Goal: Transaction & Acquisition: Download file/media

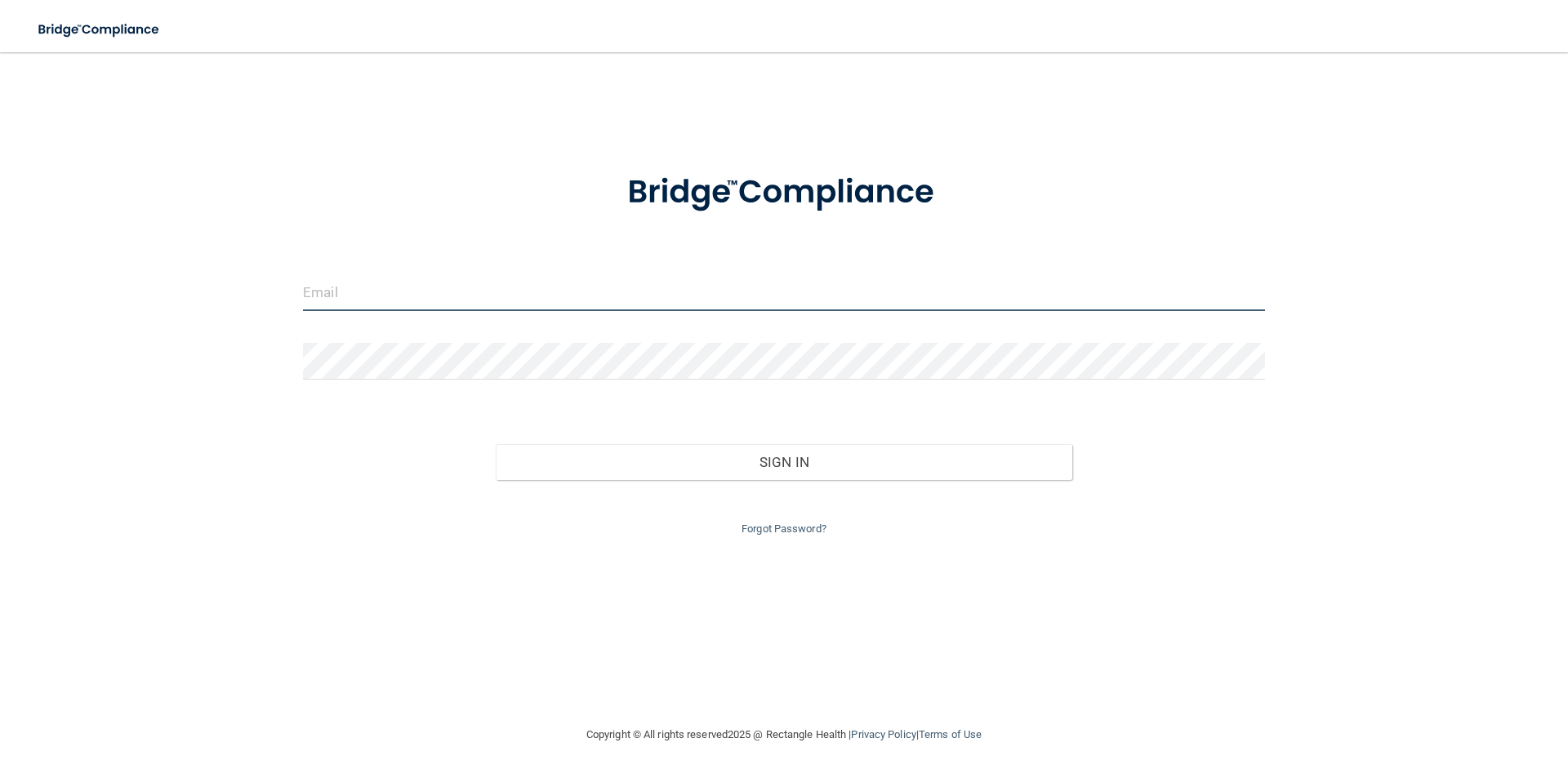
type input "[EMAIL_ADDRESS][DOMAIN_NAME]"
click at [610, 292] on input "[EMAIL_ADDRESS][DOMAIN_NAME]" at bounding box center [784, 292] width 962 height 36
drag, startPoint x: 528, startPoint y: 292, endPoint x: 2, endPoint y: 137, distance: 548.4
click at [0, 138] on main "[EMAIL_ADDRESS][DOMAIN_NAME] Invalid email/password. You don't have permission …" at bounding box center [784, 415] width 1568 height 727
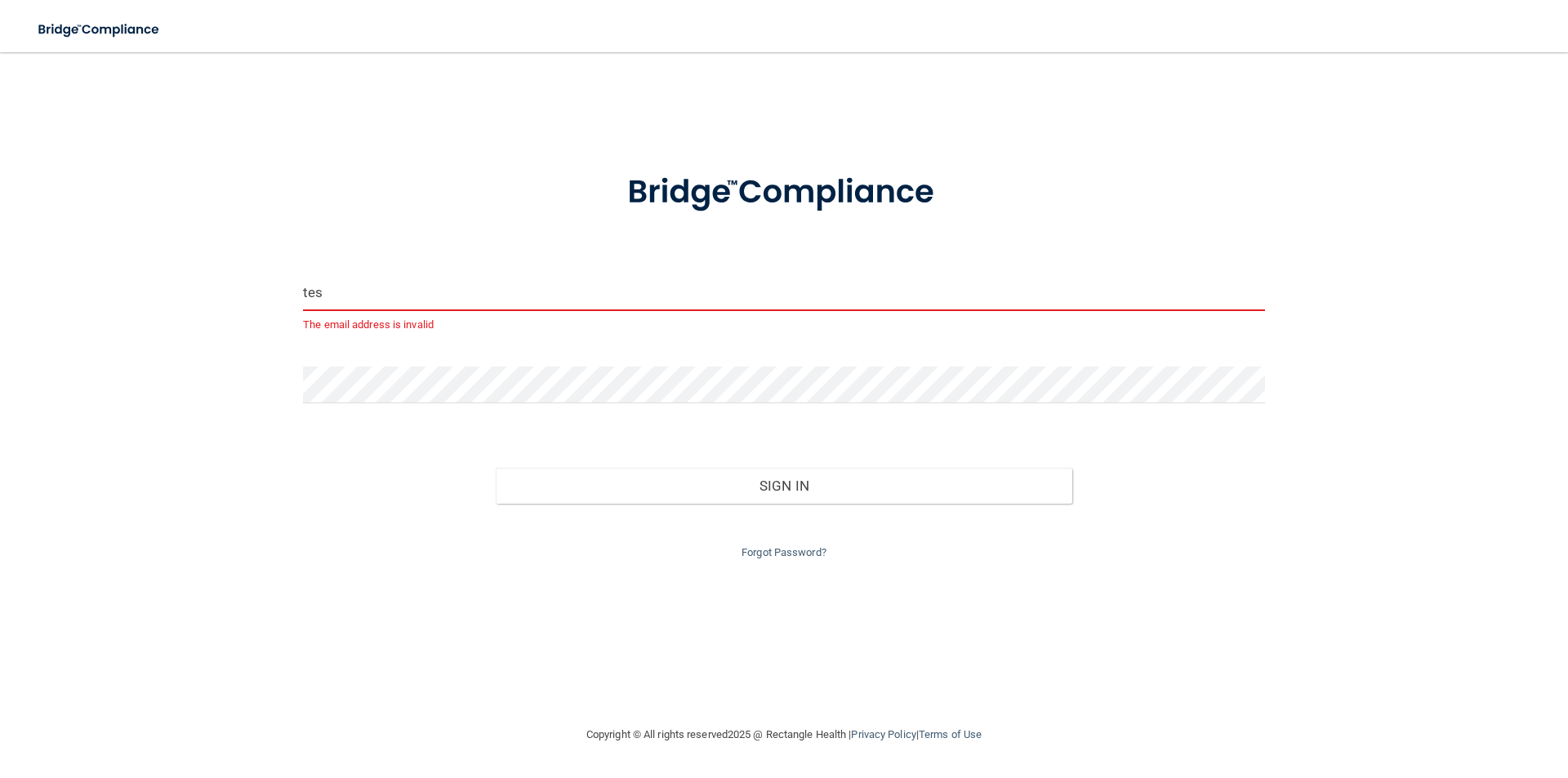
click at [496, 468] on button "Sign In" at bounding box center [784, 485] width 578 height 36
type input "[EMAIL_ADDRESS][PERSON_NAME][DOMAIN_NAME]"
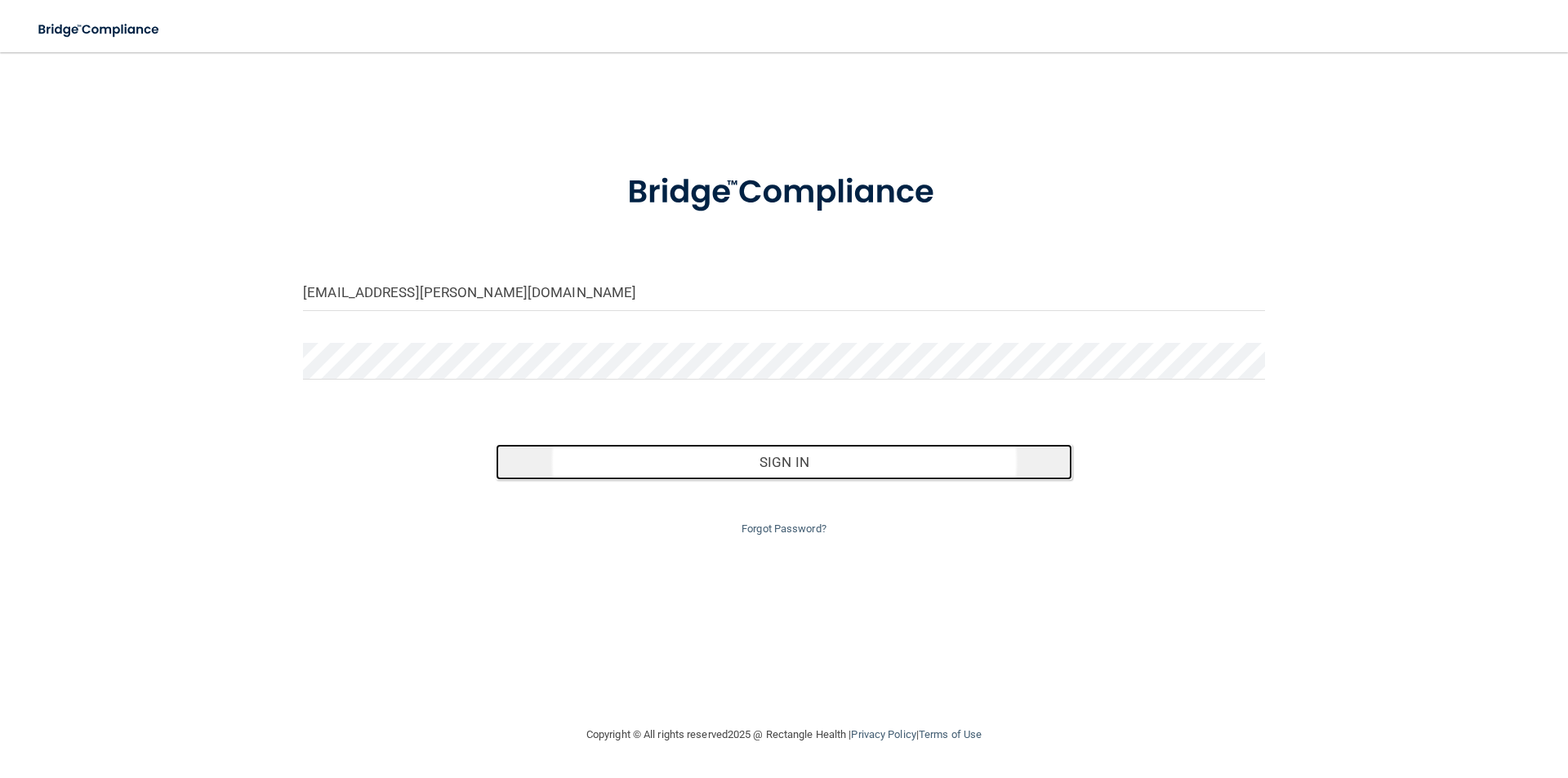
click at [799, 464] on button "Sign In" at bounding box center [784, 462] width 578 height 36
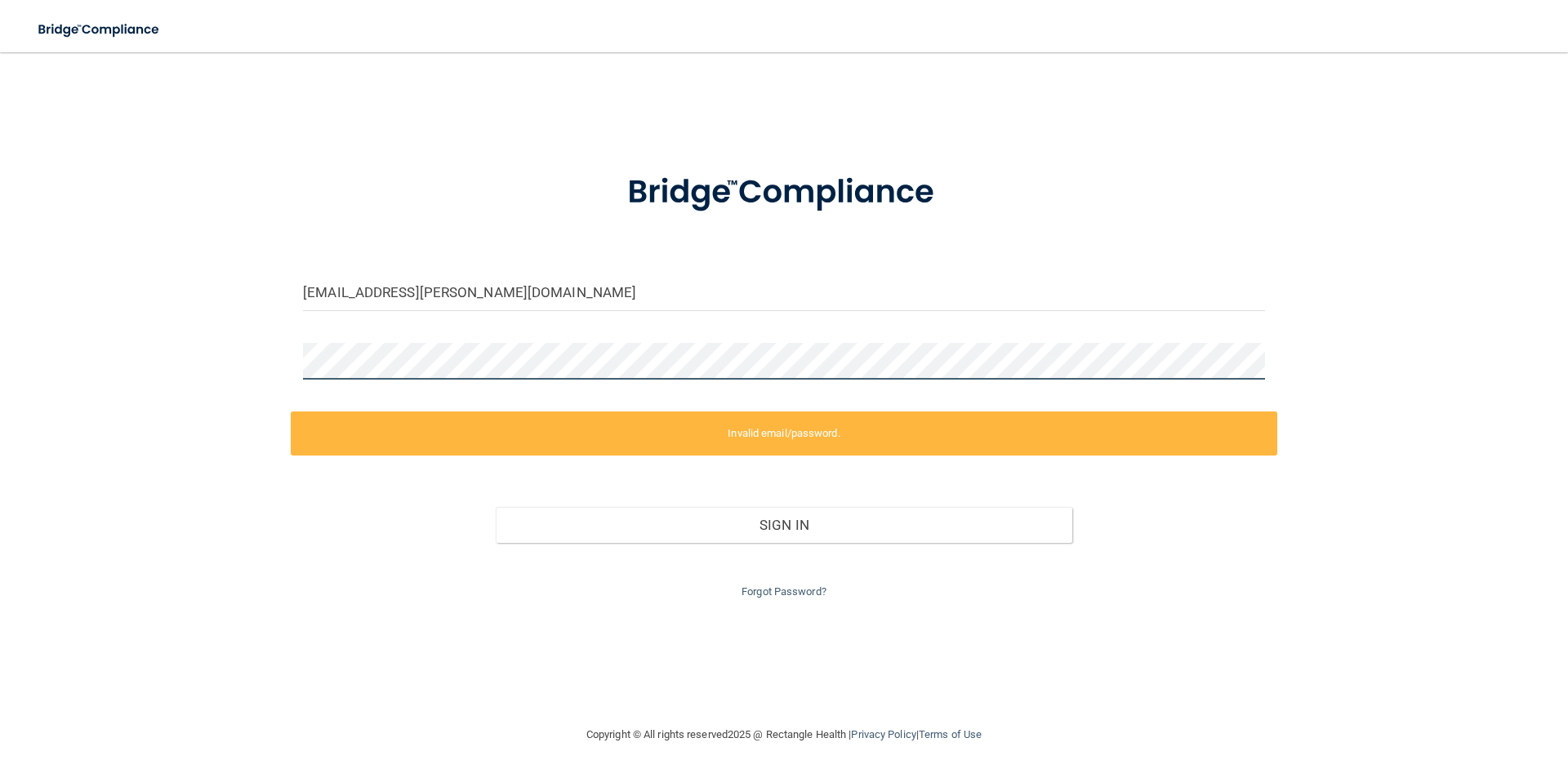
click at [0, 52] on div "Toggle navigation Manage My Enterprise Manage My Location [EMAIL_ADDRESS][PERSO…" at bounding box center [784, 415] width 1568 height 727
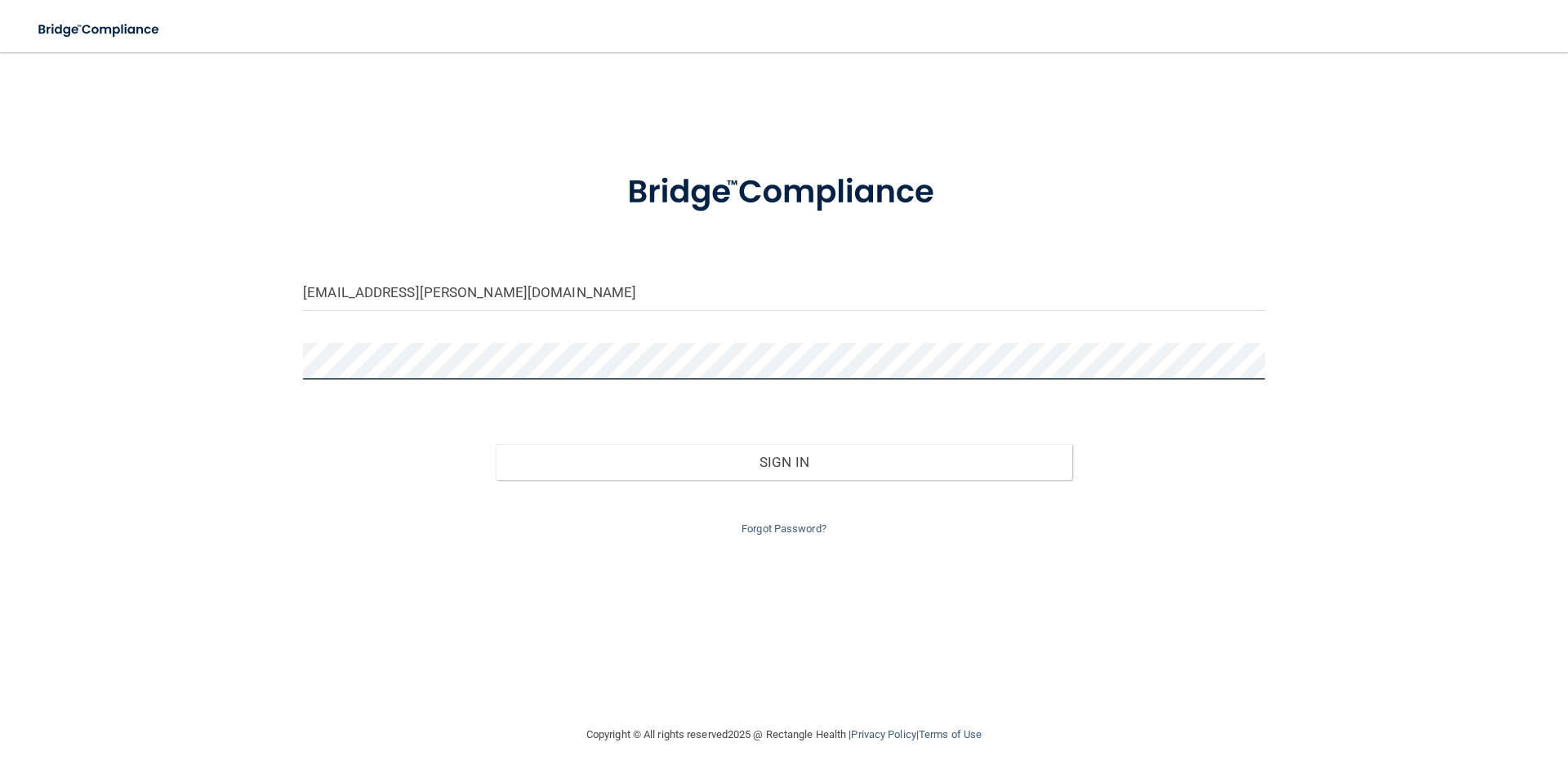
click at [496, 444] on button "Sign In" at bounding box center [784, 462] width 578 height 36
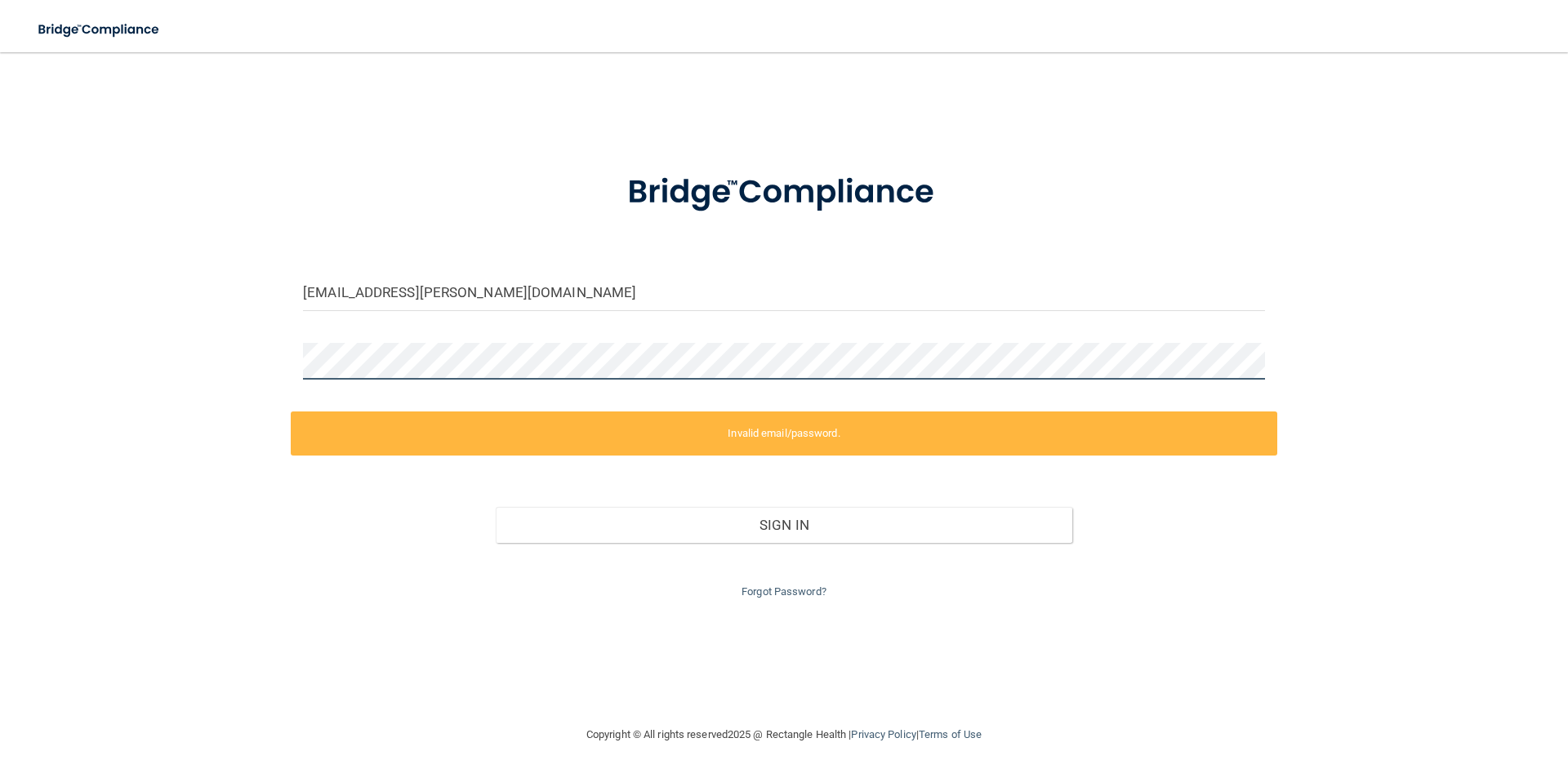
click at [55, 309] on div "[EMAIL_ADDRESS][PERSON_NAME][DOMAIN_NAME] Invalid email/password. You don't hav…" at bounding box center [784, 388] width 1503 height 641
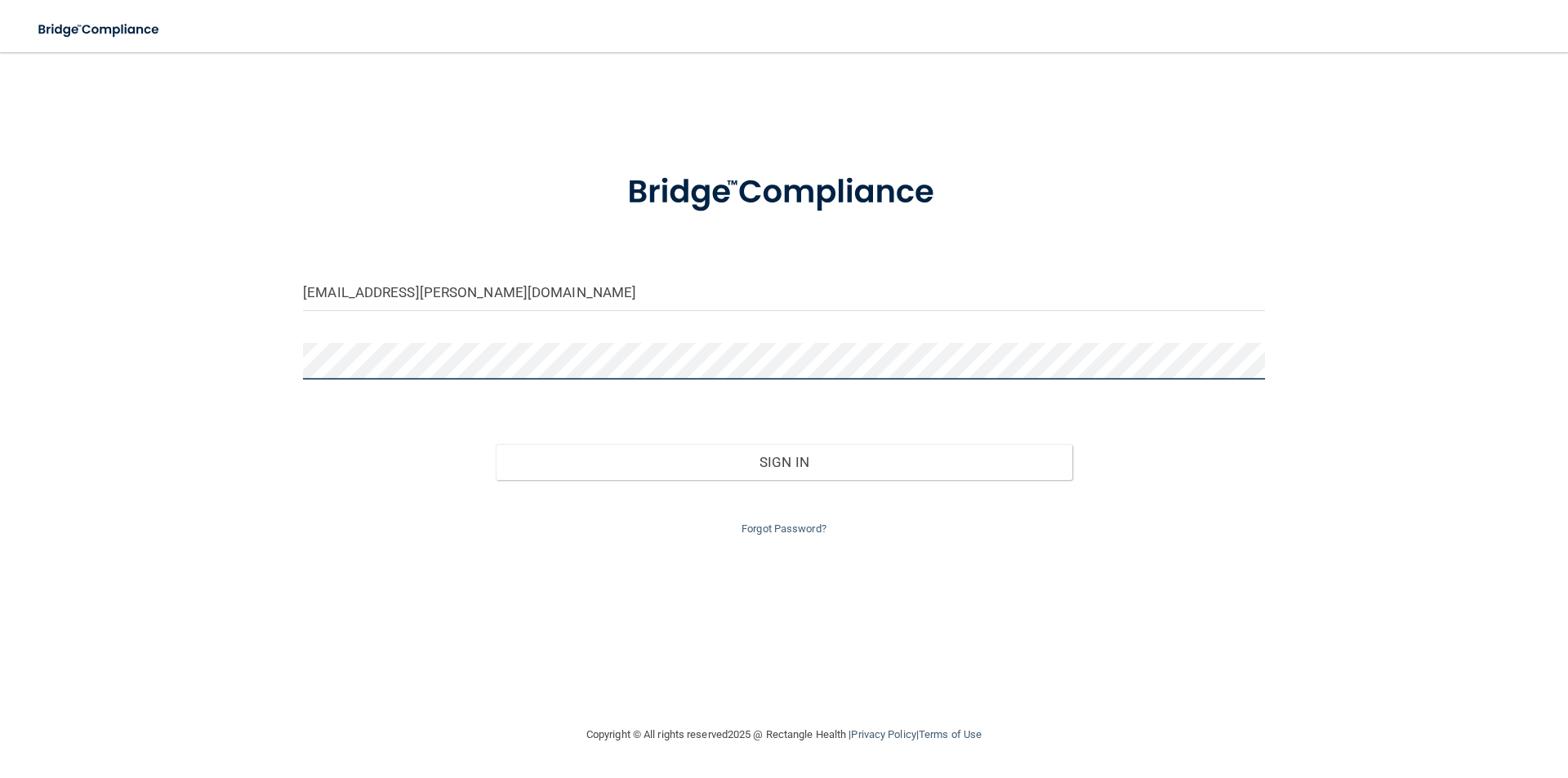
click at [496, 444] on button "Sign In" at bounding box center [784, 462] width 578 height 36
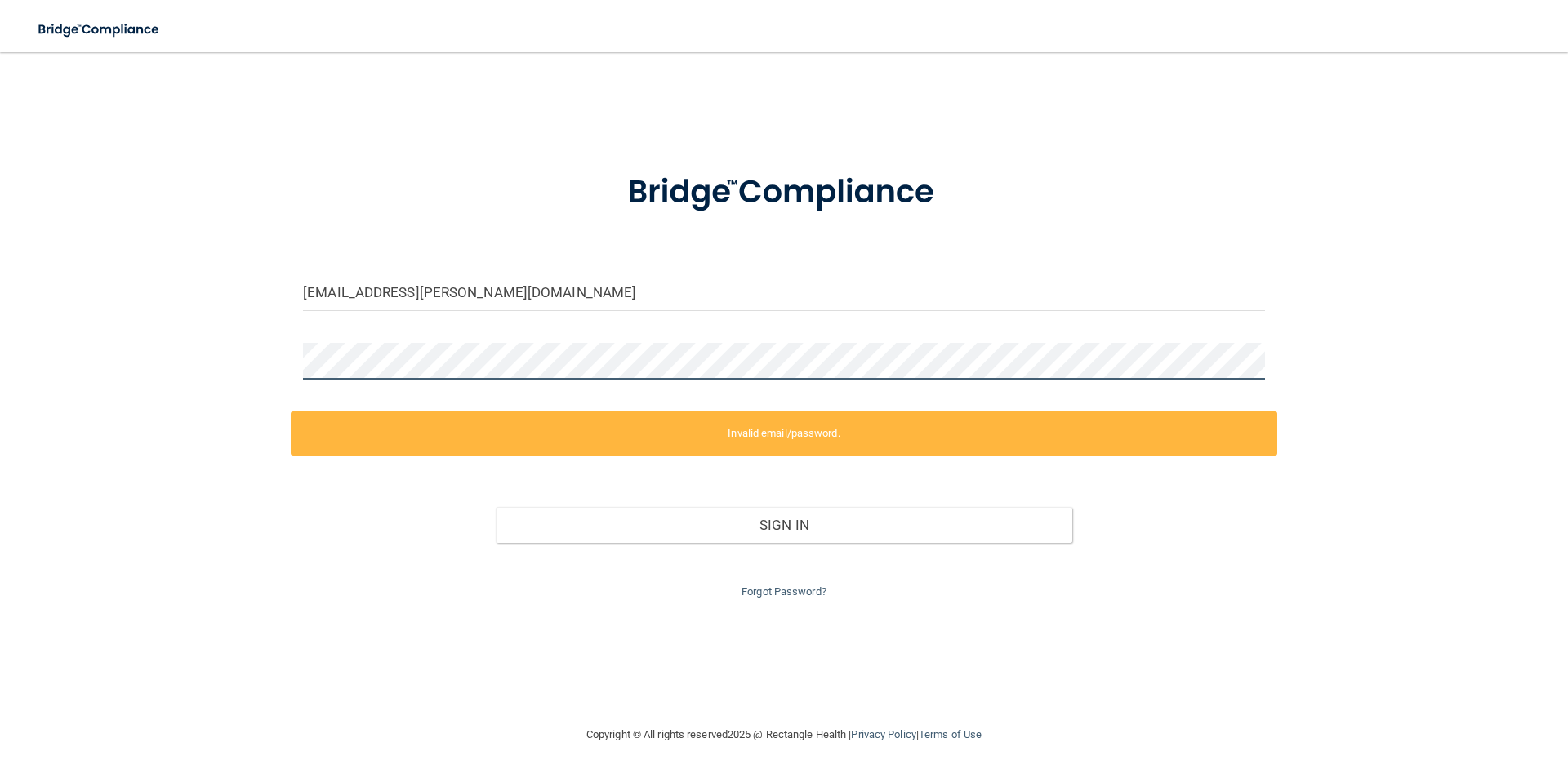
click at [0, 257] on main "[EMAIL_ADDRESS][PERSON_NAME][DOMAIN_NAME] Invalid email/password. You don't hav…" at bounding box center [784, 415] width 1568 height 727
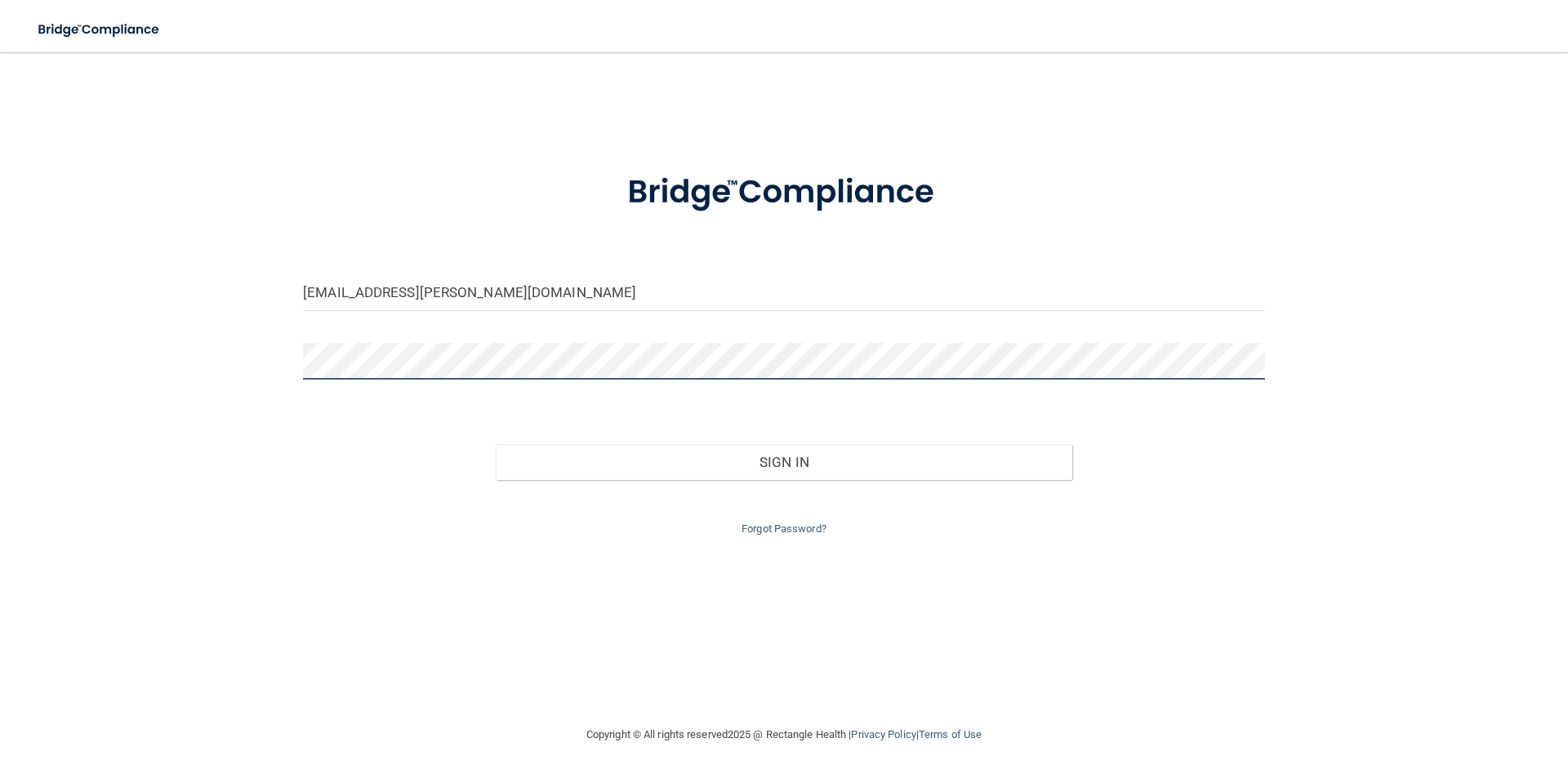
click at [496, 444] on button "Sign In" at bounding box center [784, 462] width 578 height 36
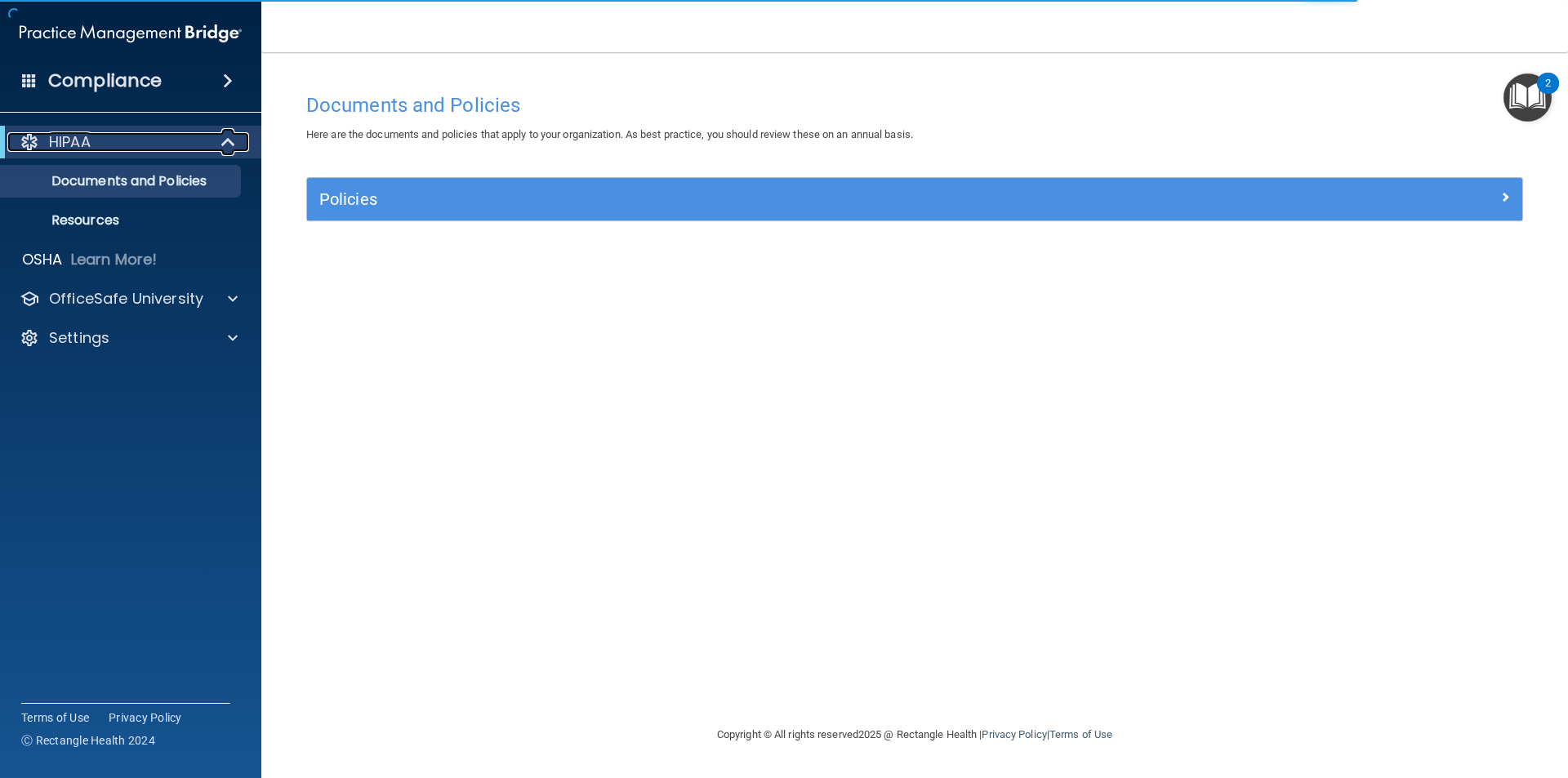
click at [226, 134] on span at bounding box center [229, 142] width 14 height 20
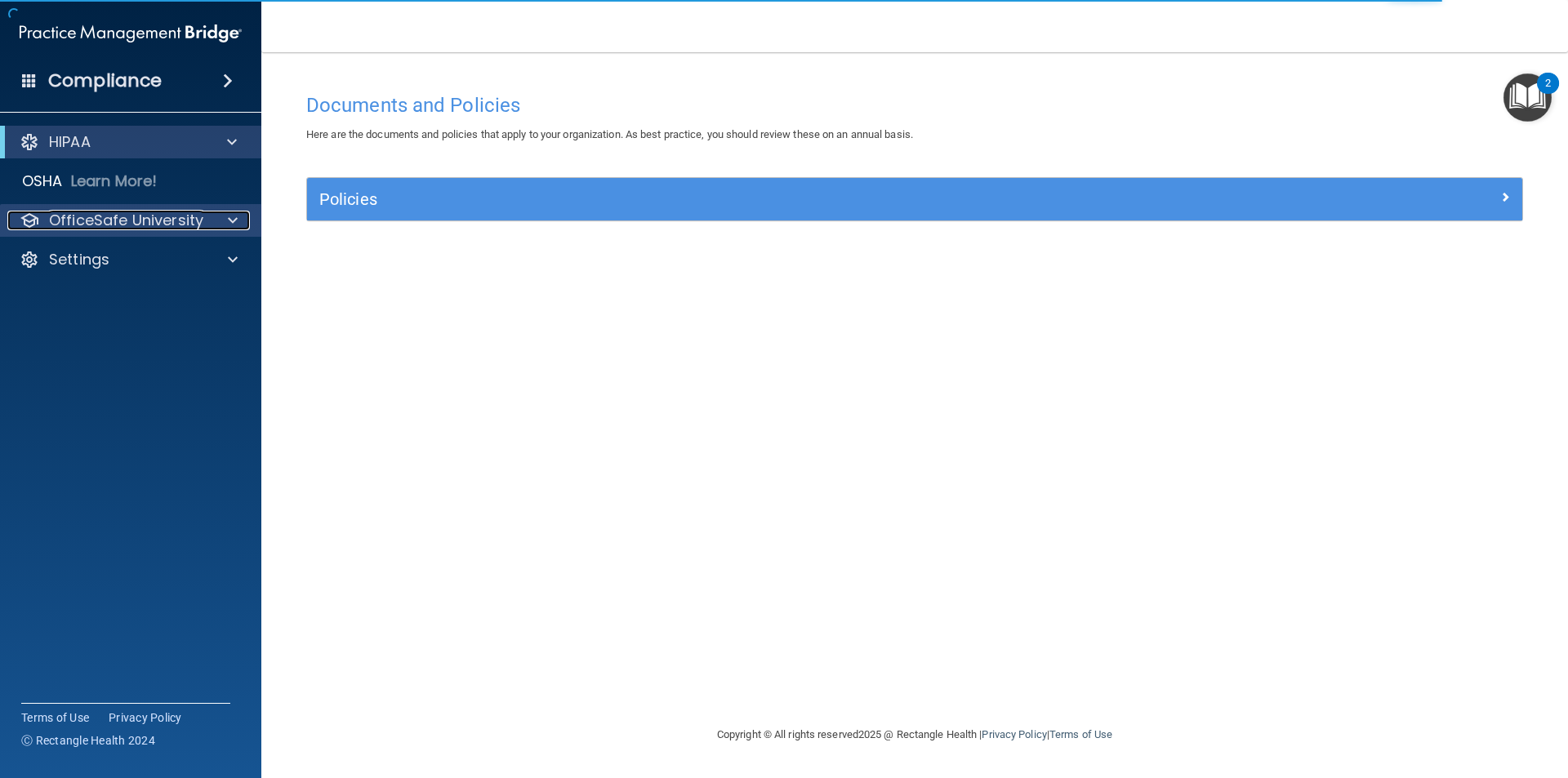
click at [236, 215] on span at bounding box center [233, 220] width 9 height 20
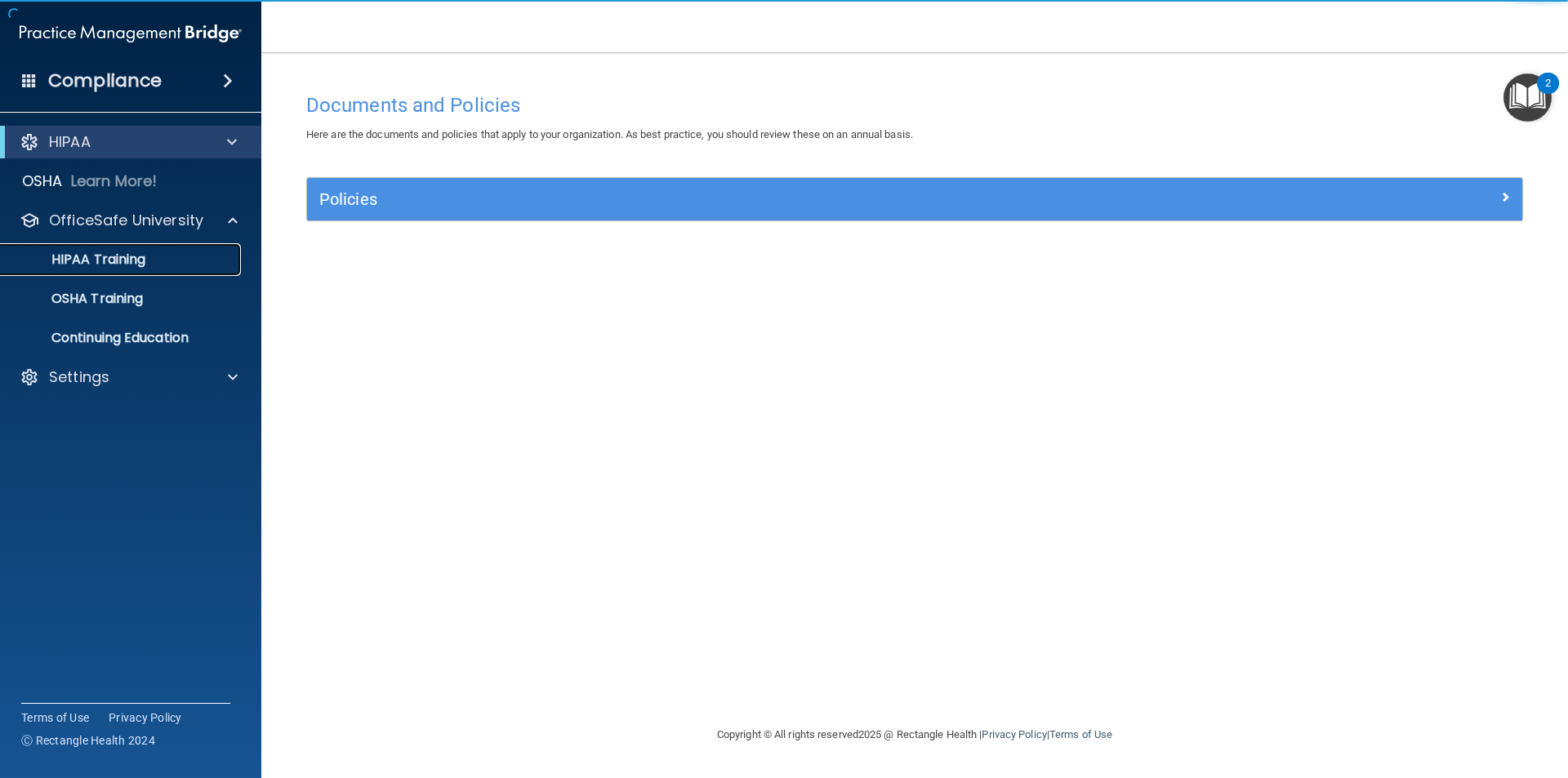
click at [177, 258] on div "HIPAA Training" at bounding box center [122, 259] width 223 height 16
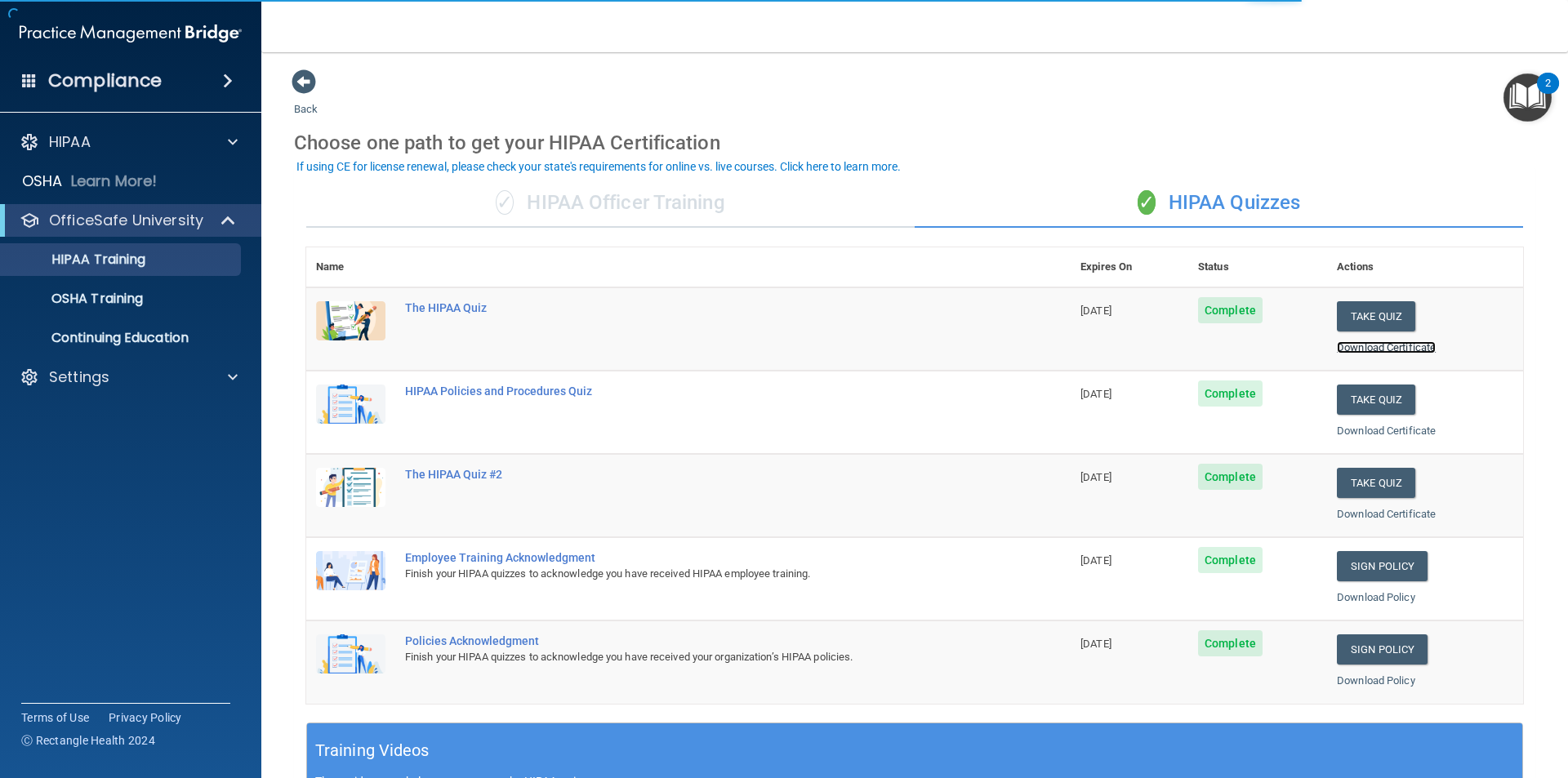
click at [1403, 344] on link "Download Certificate" at bounding box center [1387, 347] width 99 height 12
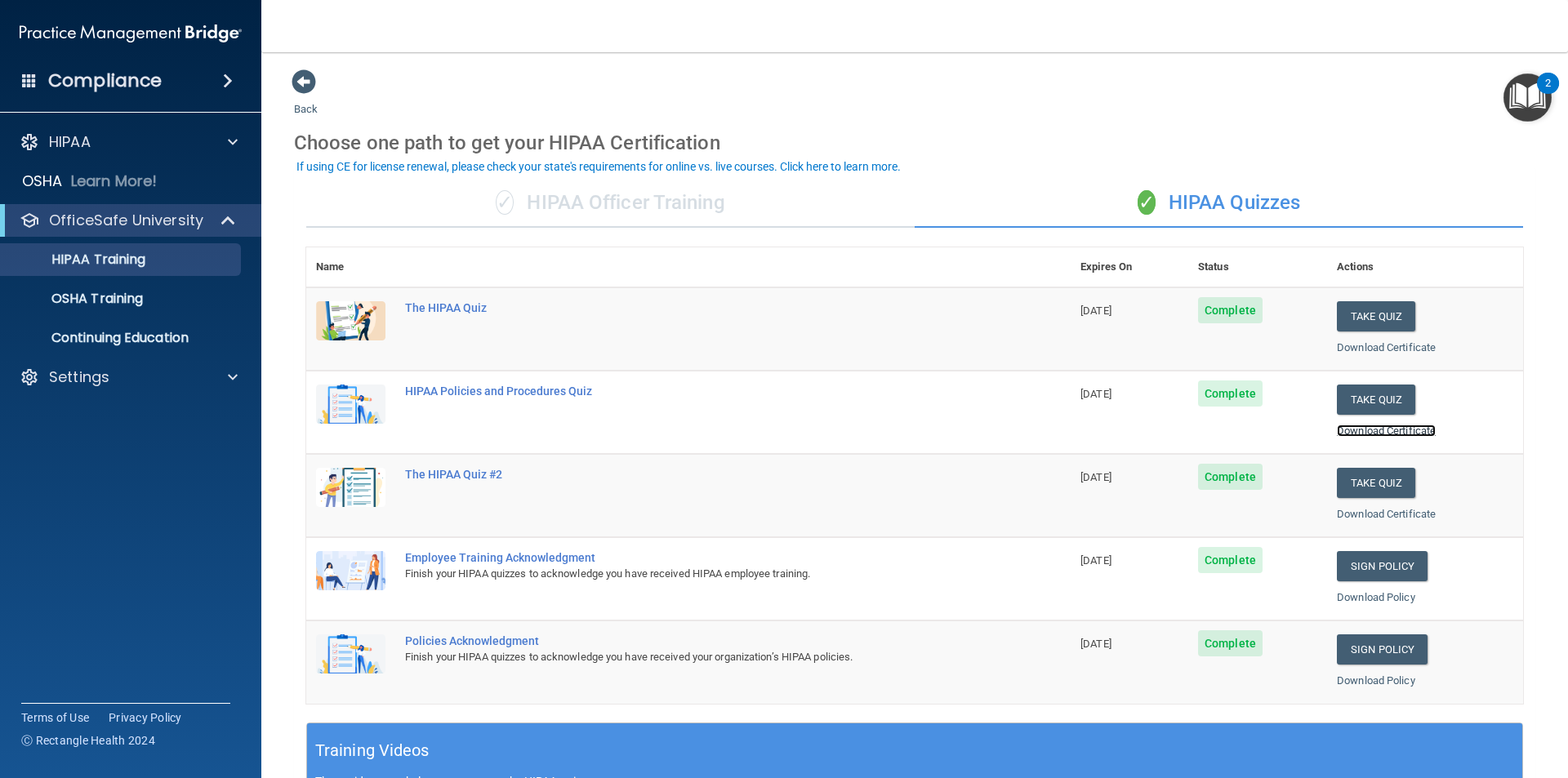
click at [1416, 430] on link "Download Certificate" at bounding box center [1387, 430] width 99 height 12
click at [1390, 519] on link "Download Certificate" at bounding box center [1387, 513] width 99 height 12
